Goal: Find specific page/section: Find specific page/section

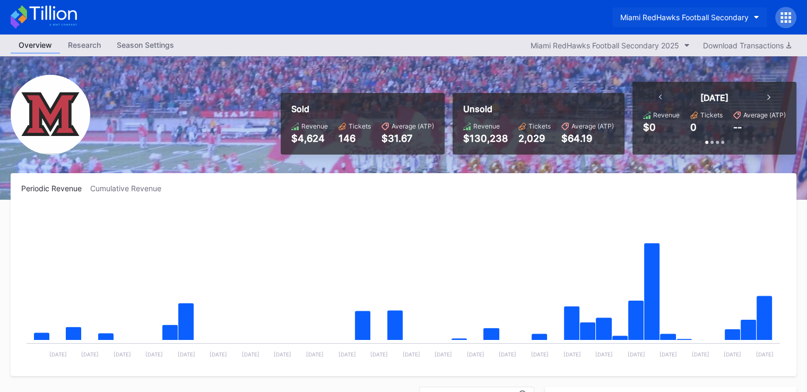
click at [635, 11] on button "Miami RedHawks Football Secondary" at bounding box center [689, 17] width 155 height 20
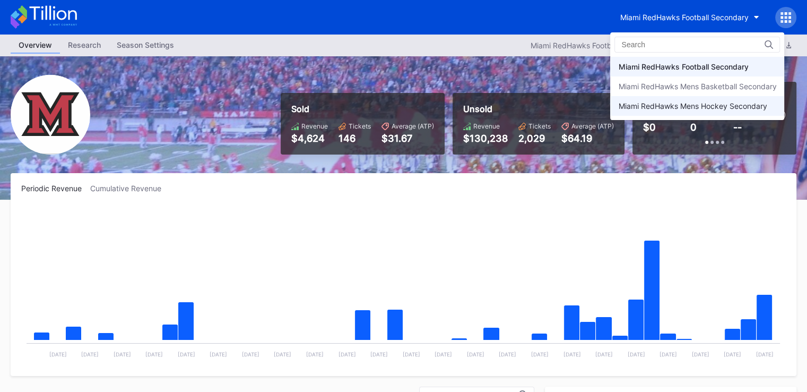
click at [640, 105] on div "Miami RedHawks Mens Hockey Secondary" at bounding box center [692, 105] width 149 height 9
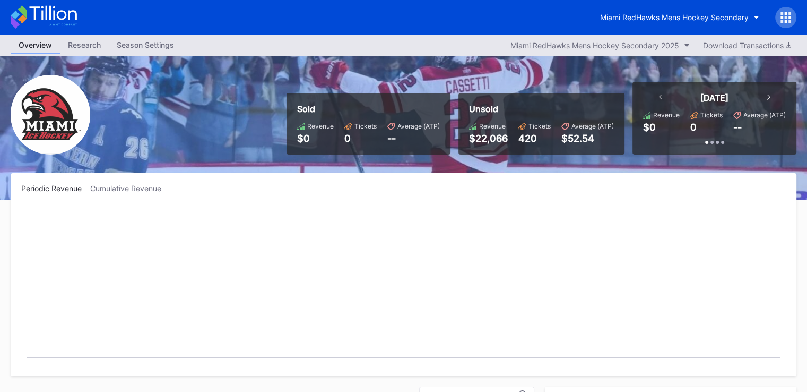
click at [614, 3] on div "Miami RedHawks Mens Hockey Secondary" at bounding box center [403, 17] width 807 height 34
click at [610, 22] on button "Miami RedHawks Mens Hockey Secondary" at bounding box center [679, 17] width 175 height 20
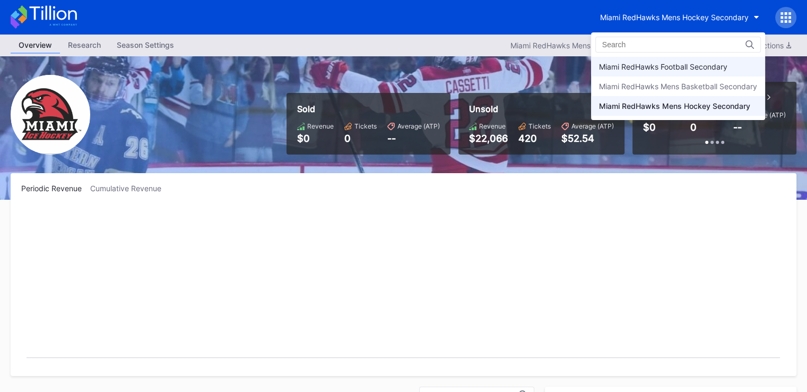
click at [618, 72] on div "Miami RedHawks Football Secondary" at bounding box center [678, 67] width 174 height 20
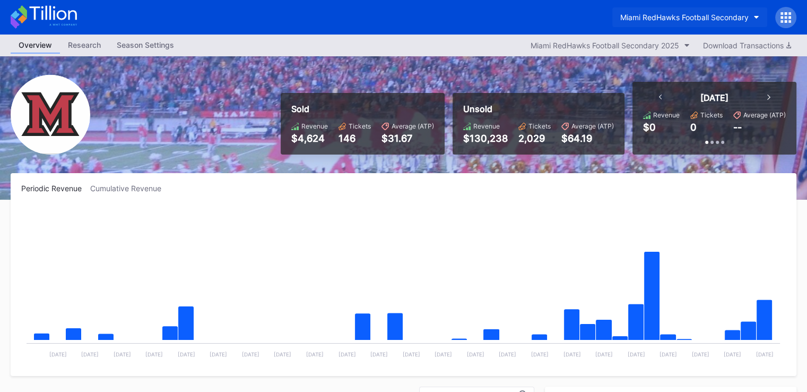
click at [698, 14] on div "Miami RedHawks Football Secondary" at bounding box center [684, 17] width 128 height 9
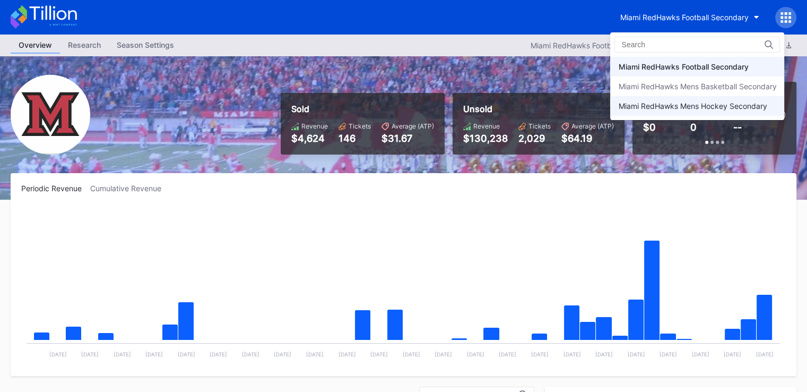
click at [656, 111] on div "Miami RedHawks Mens Hockey Secondary" at bounding box center [697, 106] width 174 height 20
